Goal: Task Accomplishment & Management: Manage account settings

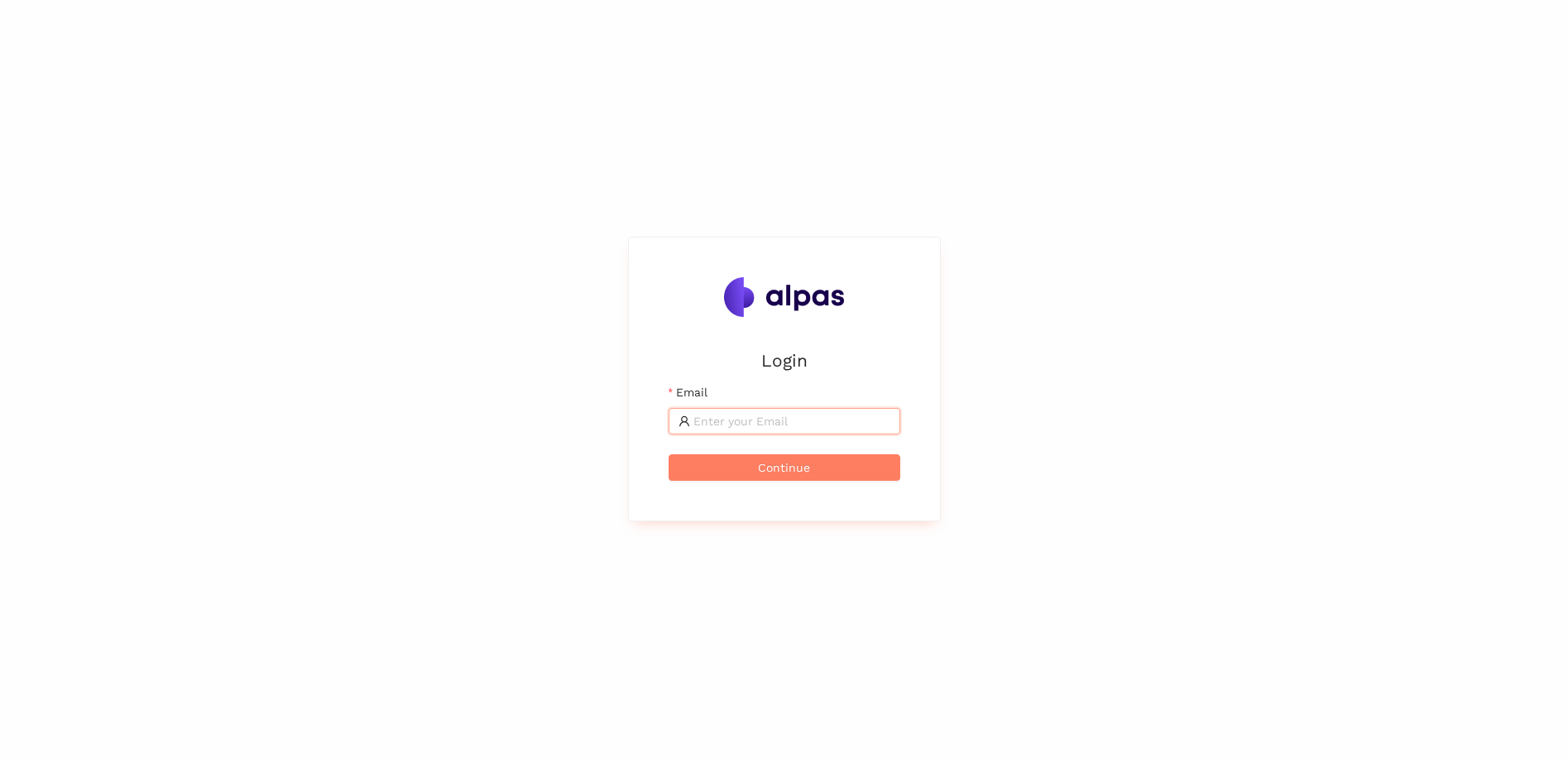
click at [717, 422] on input "Email" at bounding box center [791, 420] width 197 height 18
type input "[PERSON_NAME][EMAIL_ADDRESS][PERSON_NAME][DOMAIN_NAME]"
click at [784, 466] on span "Continue" at bounding box center [784, 467] width 53 height 18
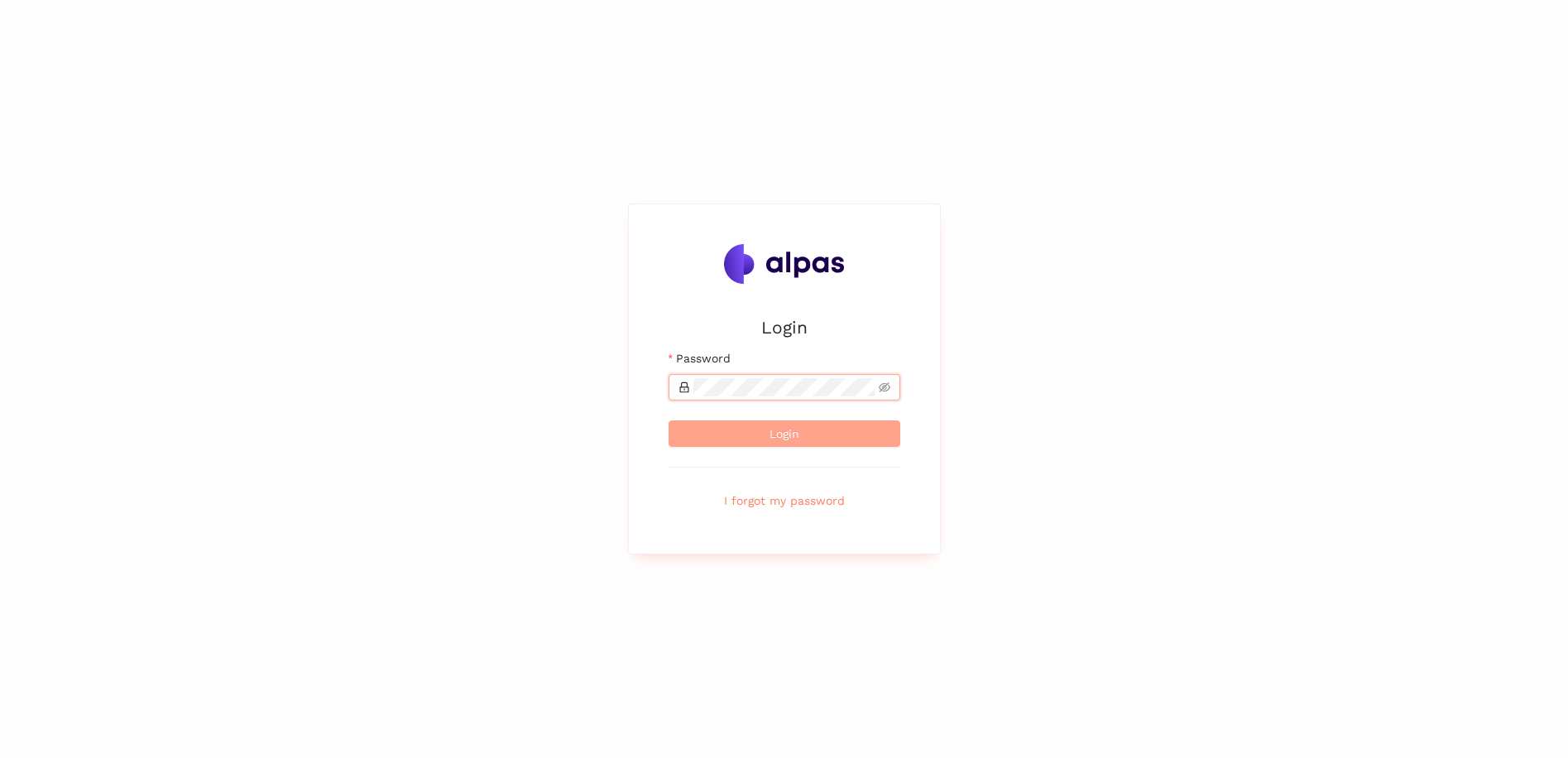
click at [805, 431] on button "Login" at bounding box center [784, 433] width 232 height 27
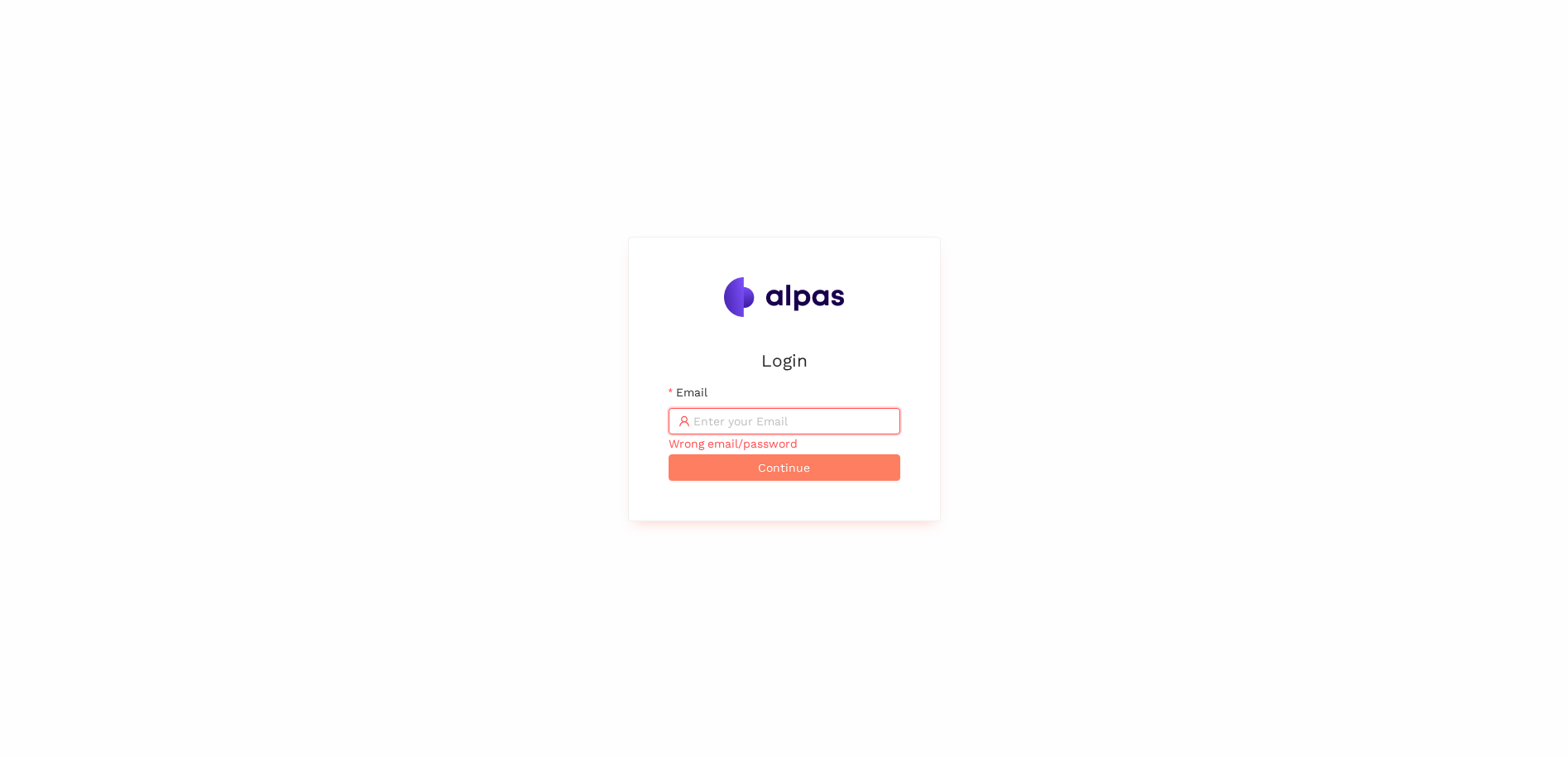
click at [754, 413] on input "Email" at bounding box center [791, 420] width 197 height 18
type input "[PERSON_NAME][EMAIL_ADDRESS][PERSON_NAME][DOMAIN_NAME]"
click at [760, 466] on span "Continue" at bounding box center [784, 467] width 53 height 18
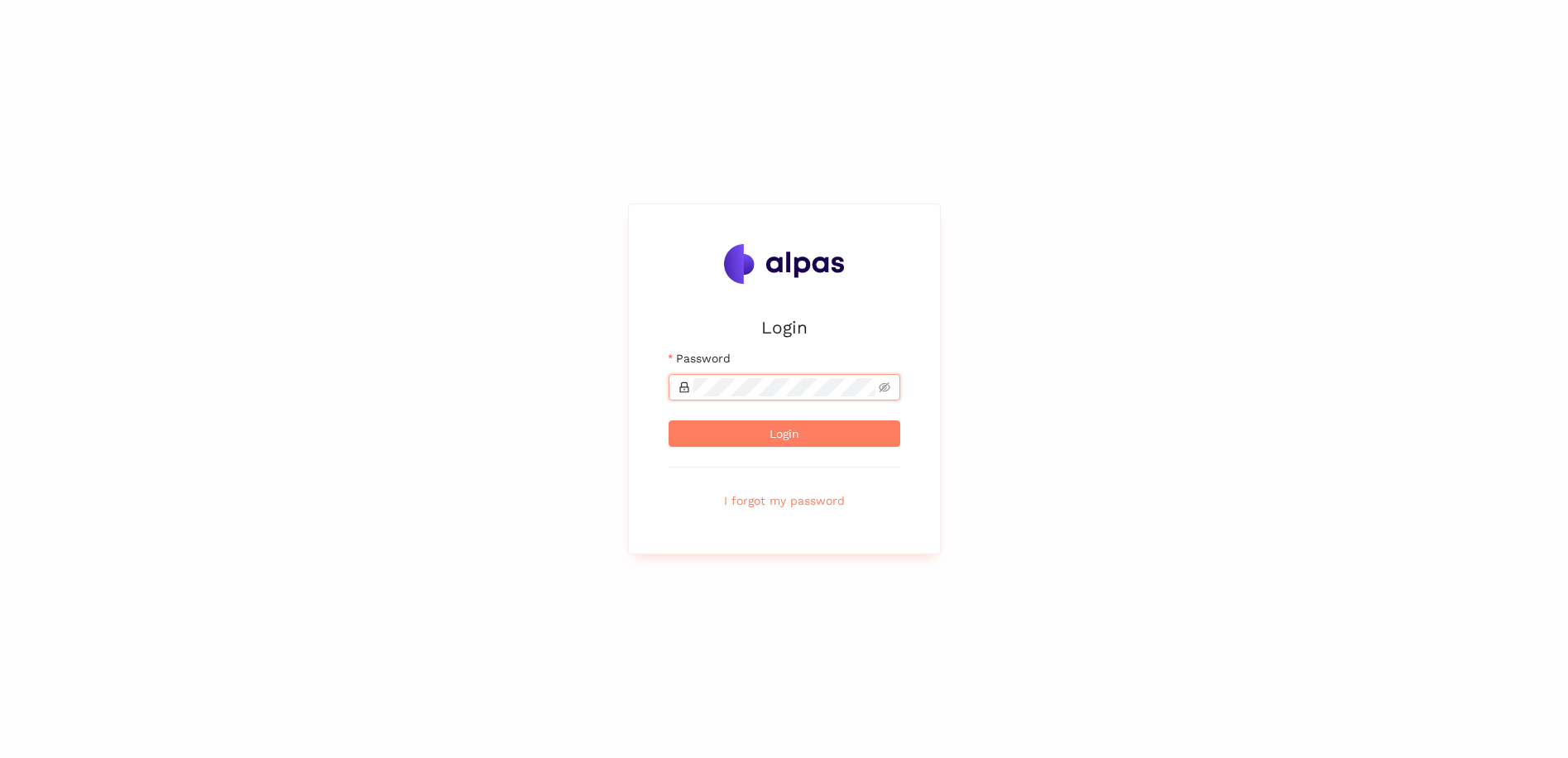
click at [668, 420] on button "Login" at bounding box center [784, 433] width 232 height 27
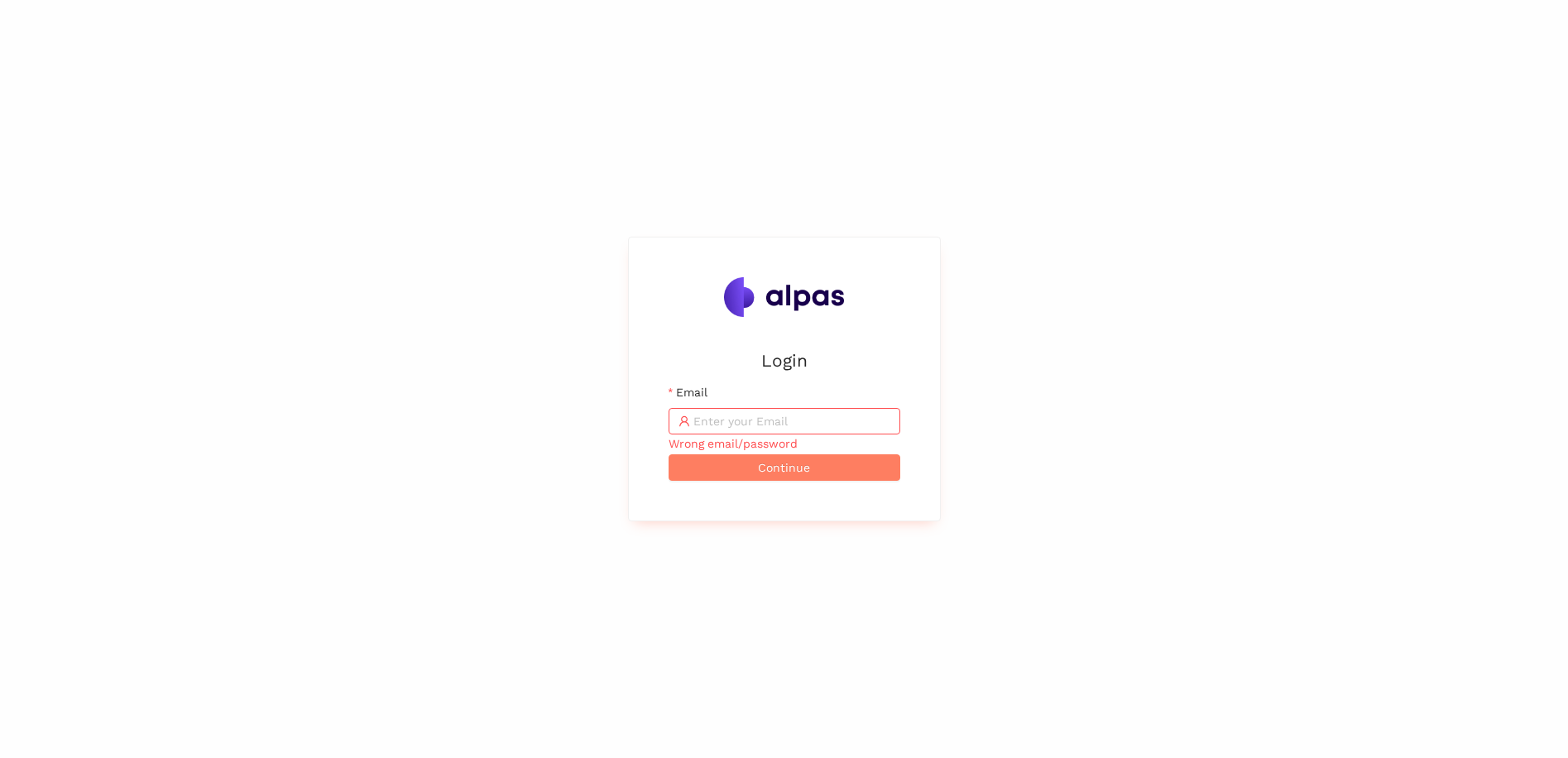
click at [733, 420] on input "Email" at bounding box center [791, 420] width 197 height 18
type input "[PERSON_NAME][EMAIL_ADDRESS][PERSON_NAME][DOMAIN_NAME]"
click at [767, 464] on span "Continue" at bounding box center [784, 467] width 53 height 18
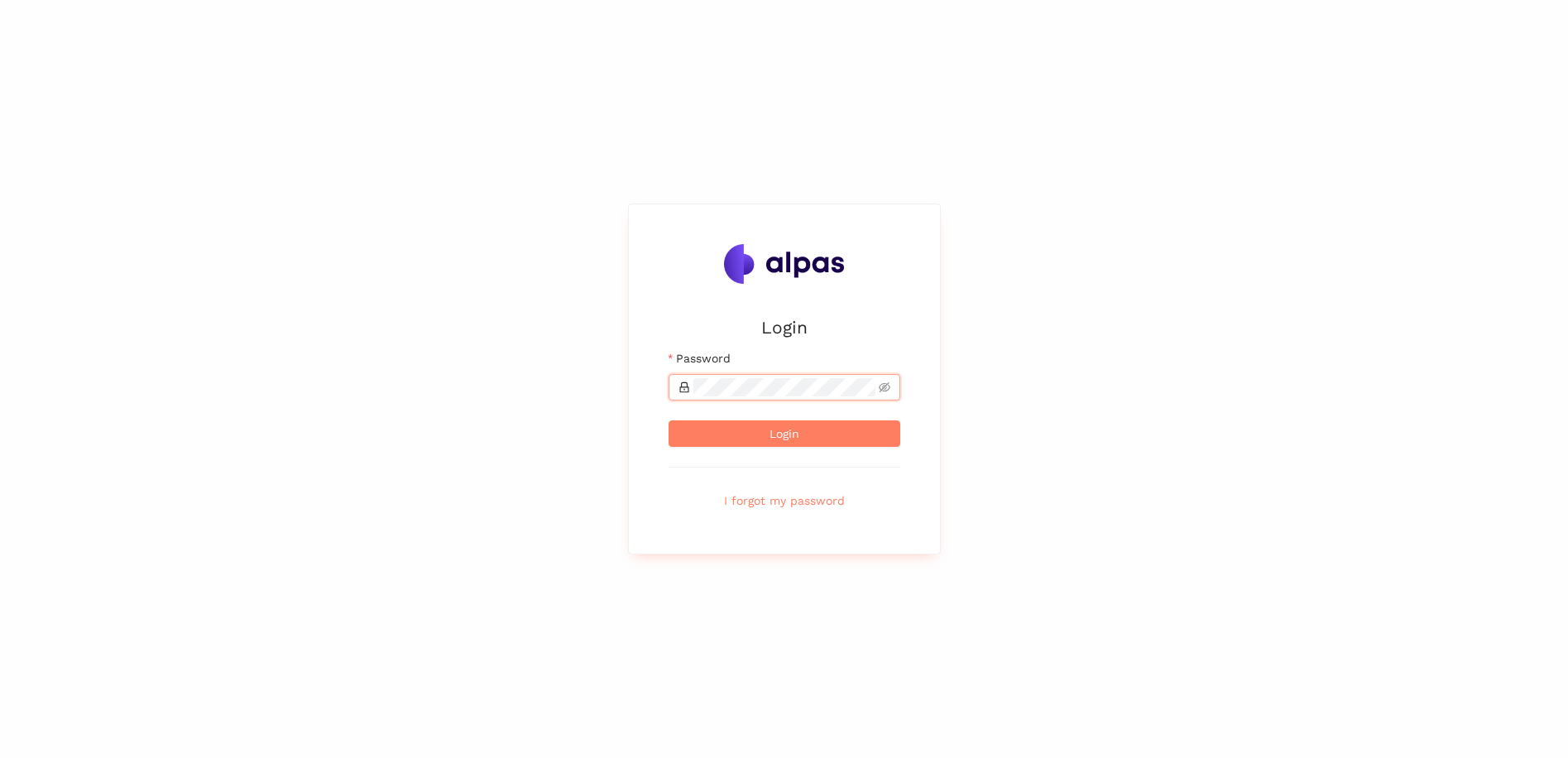
click at [668, 420] on button "Login" at bounding box center [784, 433] width 232 height 27
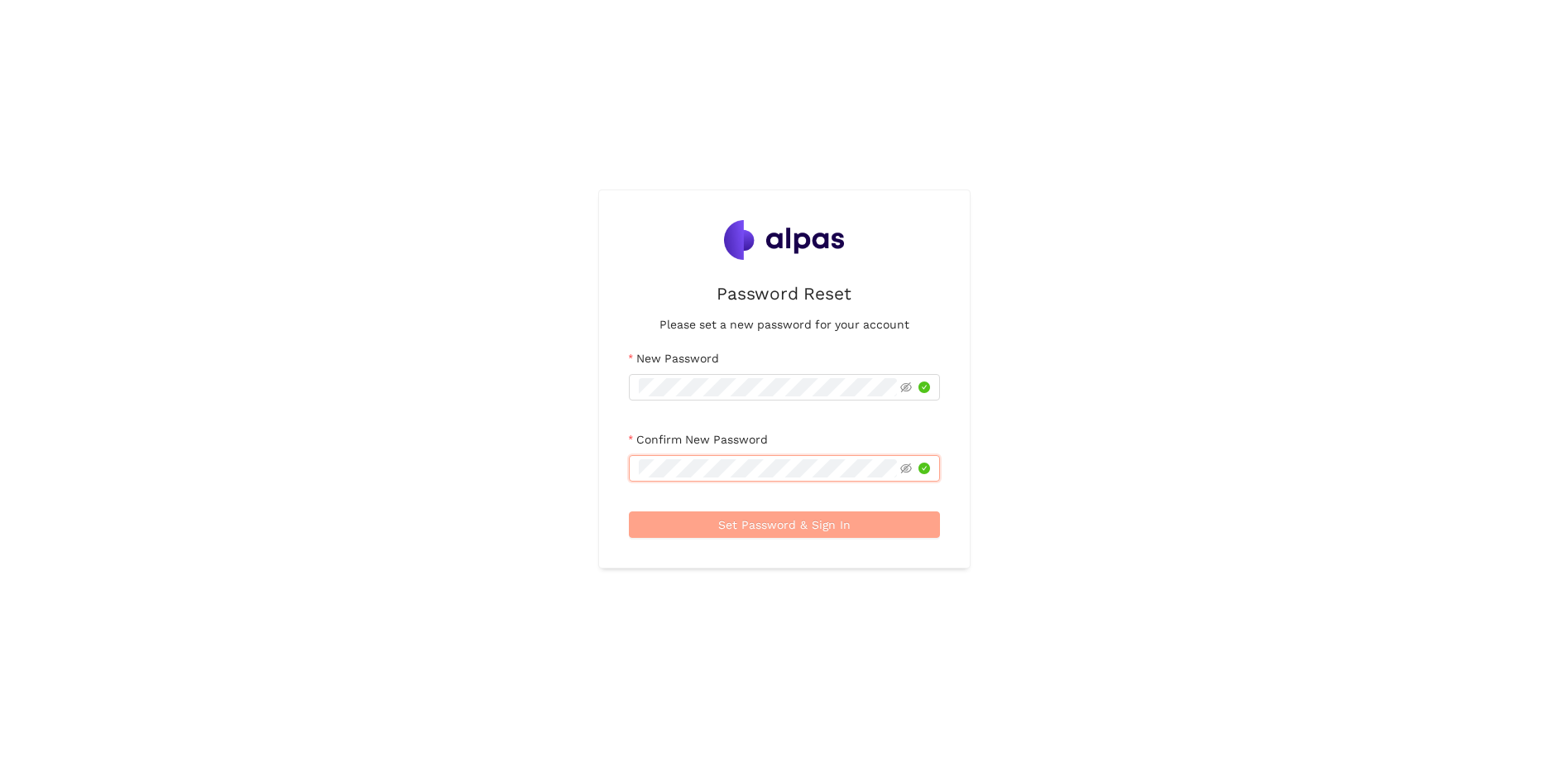
click at [773, 522] on span "Set Password & Sign In" at bounding box center [784, 525] width 133 height 18
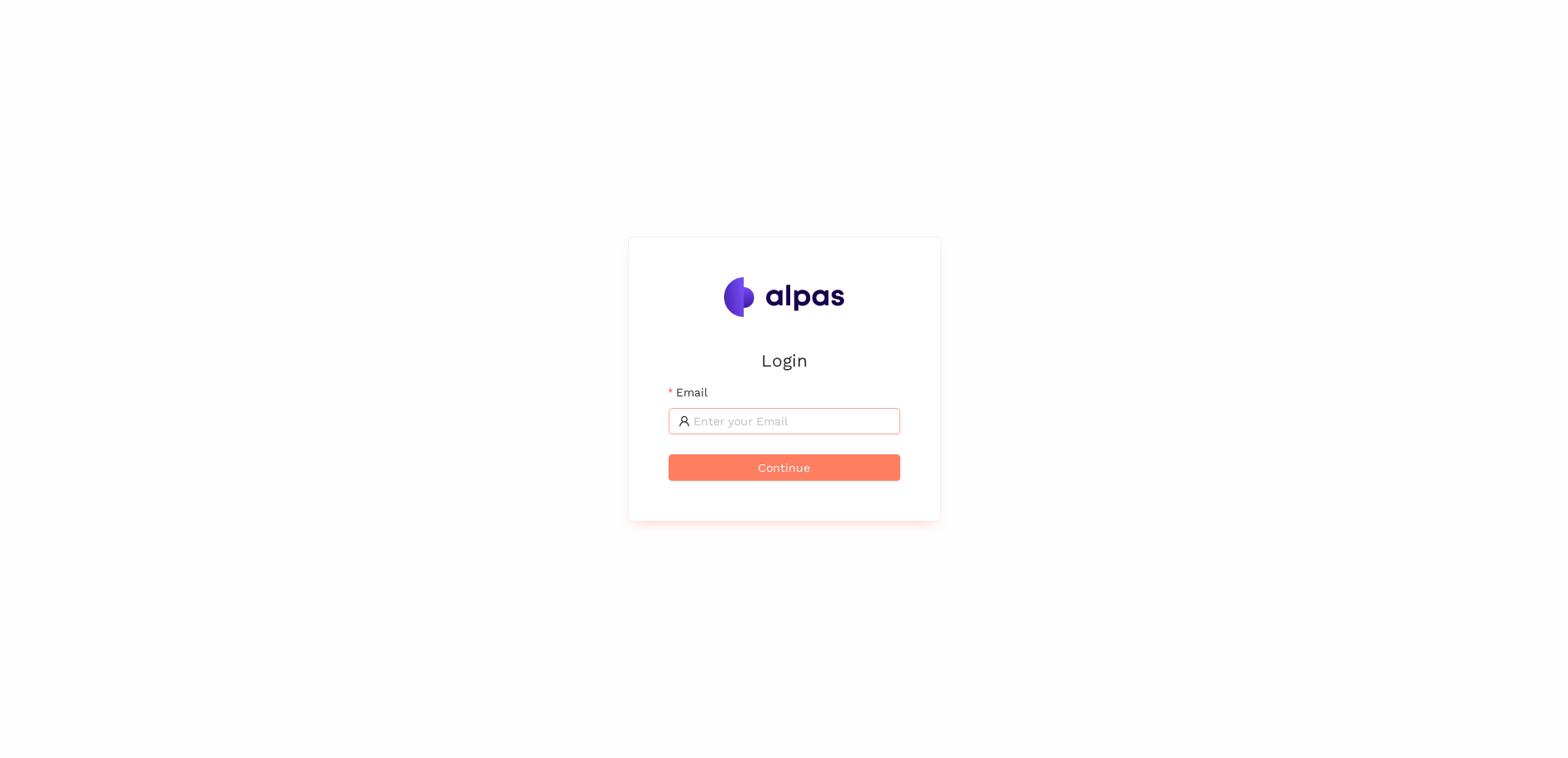
click at [740, 415] on input "Email" at bounding box center [791, 420] width 197 height 18
type input "[PERSON_NAME][EMAIL_ADDRESS][PERSON_NAME][DOMAIN_NAME]"
click at [775, 474] on span "Continue" at bounding box center [784, 467] width 53 height 18
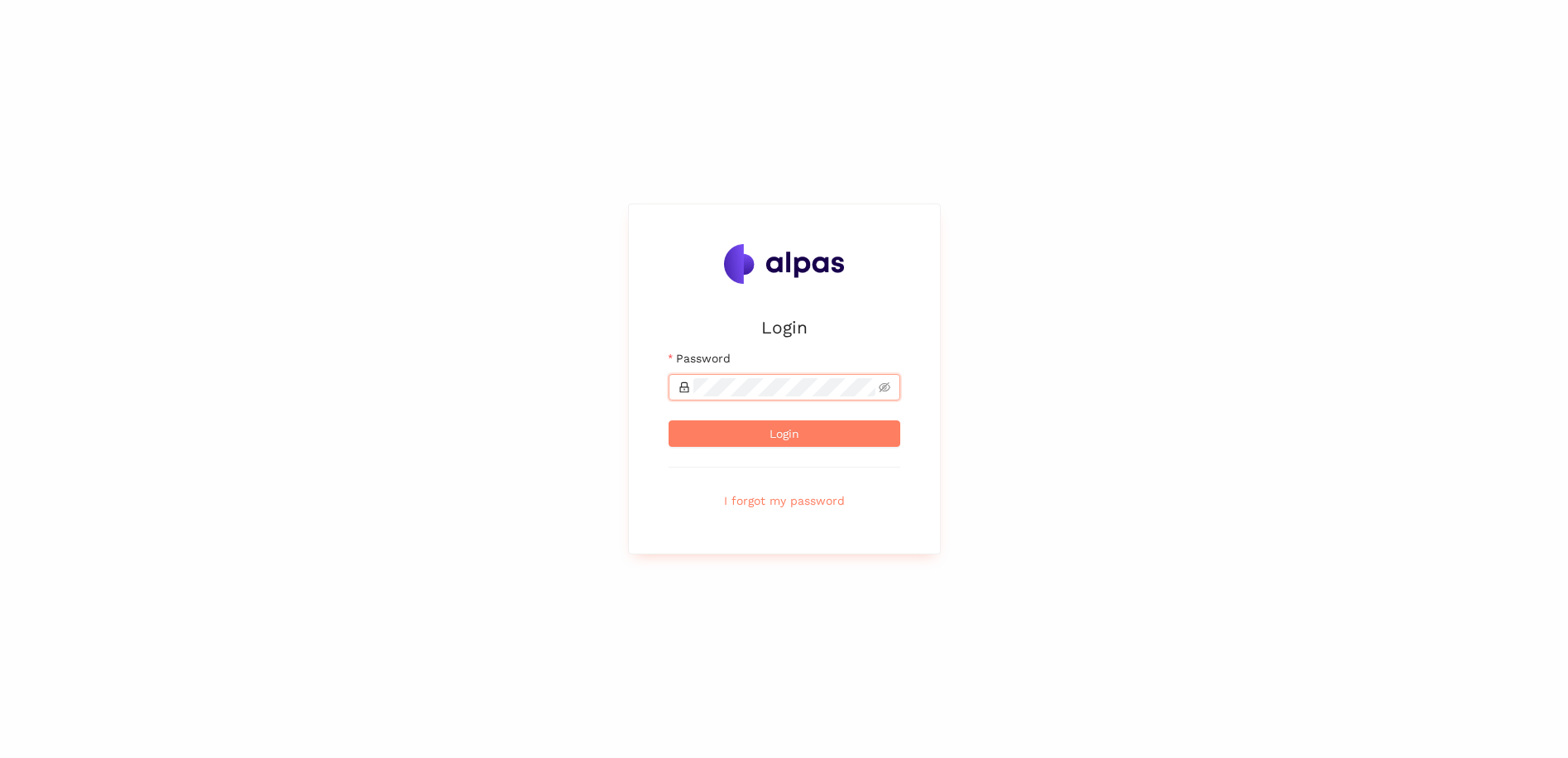
click at [668, 420] on button "Login" at bounding box center [784, 433] width 232 height 27
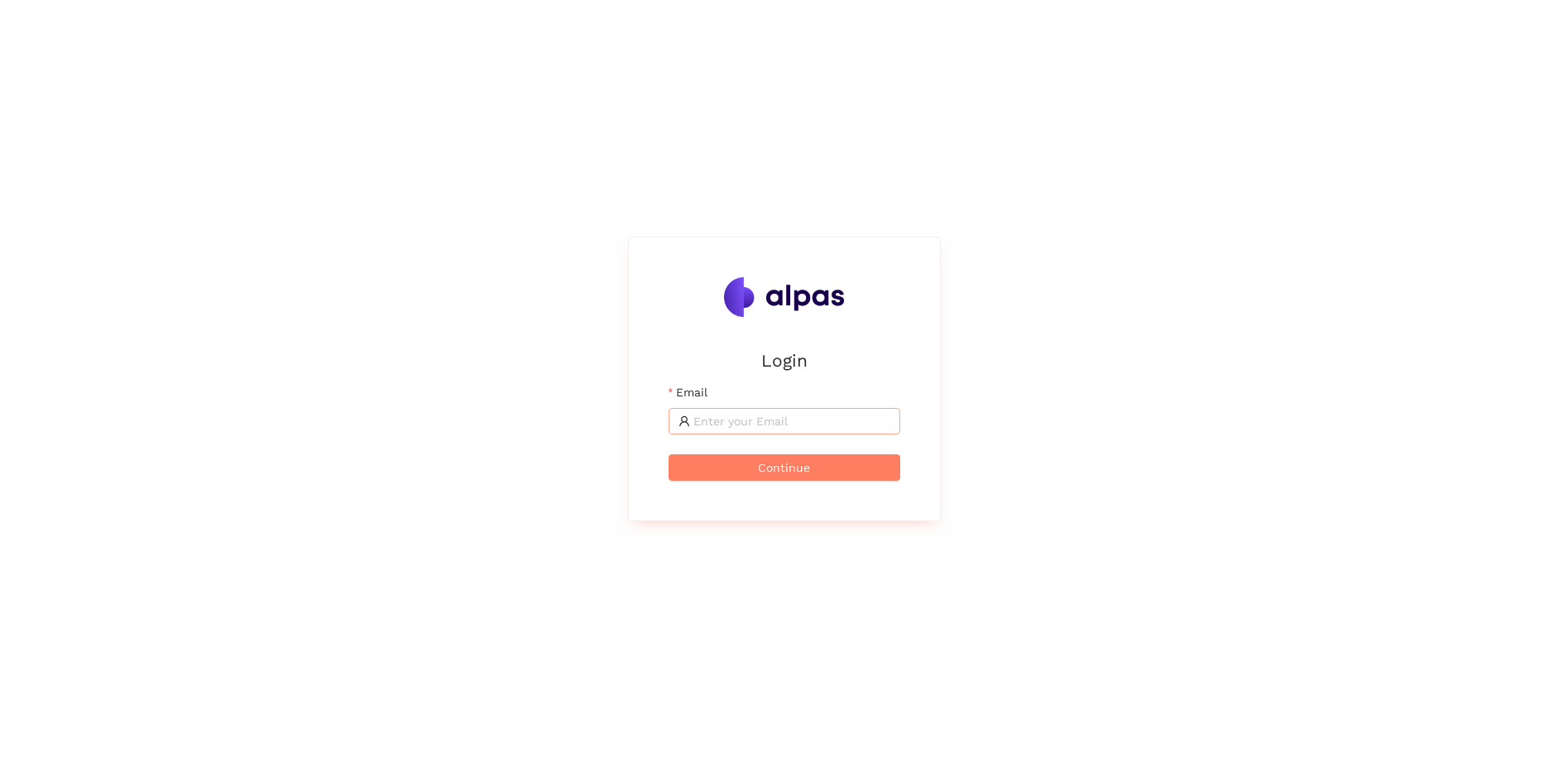
click at [721, 421] on input "Email" at bounding box center [791, 420] width 197 height 18
type input "[PERSON_NAME][EMAIL_ADDRESS][PERSON_NAME][DOMAIN_NAME]"
click at [754, 469] on button "Continue" at bounding box center [784, 468] width 232 height 27
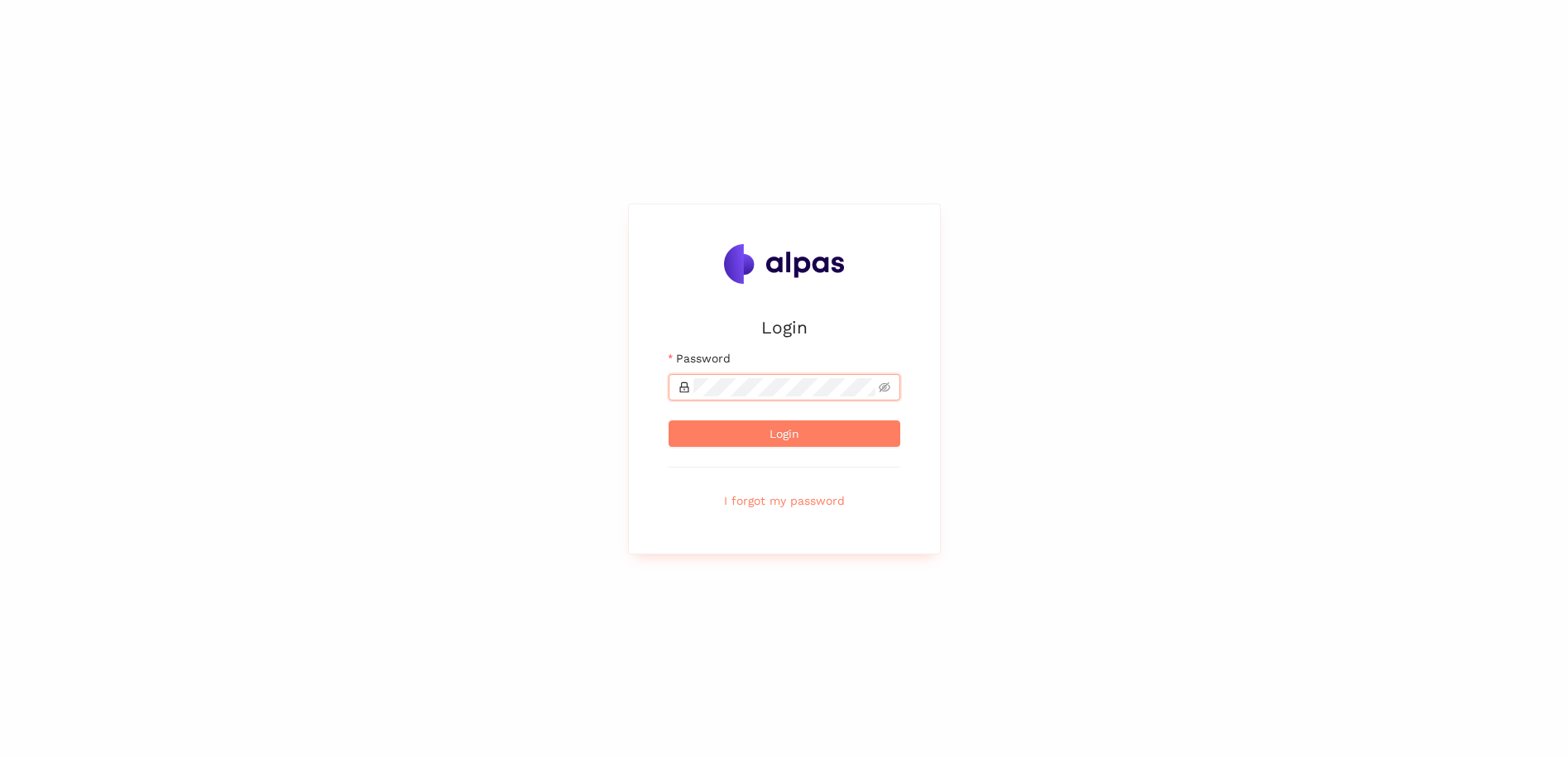
click at [668, 420] on button "Login" at bounding box center [784, 433] width 232 height 27
